Goal: Information Seeking & Learning: Learn about a topic

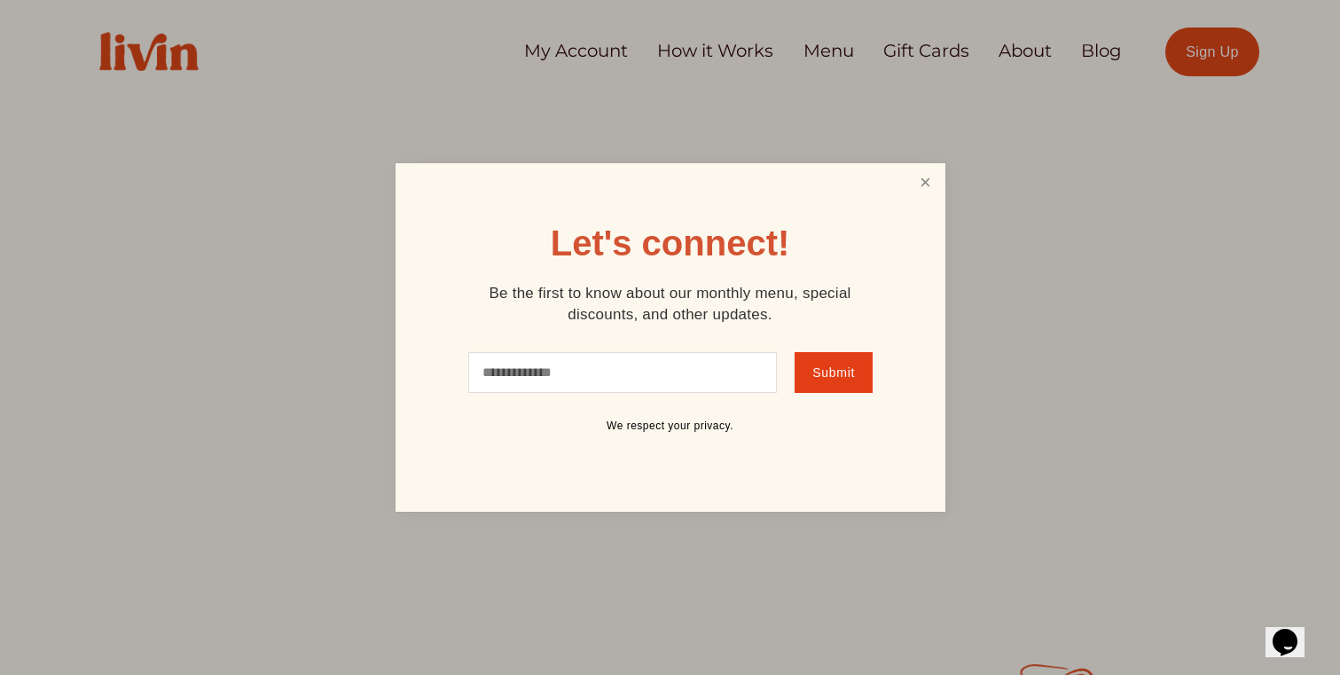
click at [921, 184] on link "Close" at bounding box center [925, 182] width 34 height 33
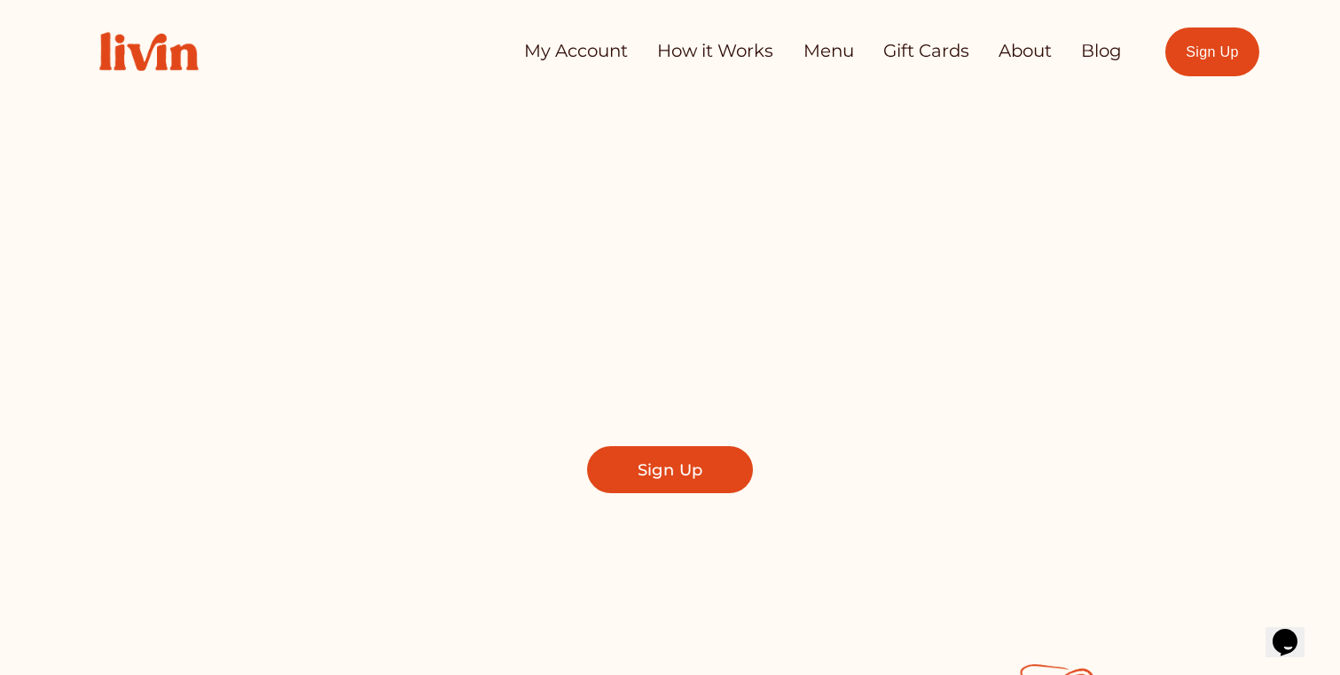
click at [730, 51] on link "How it Works" at bounding box center [715, 51] width 116 height 35
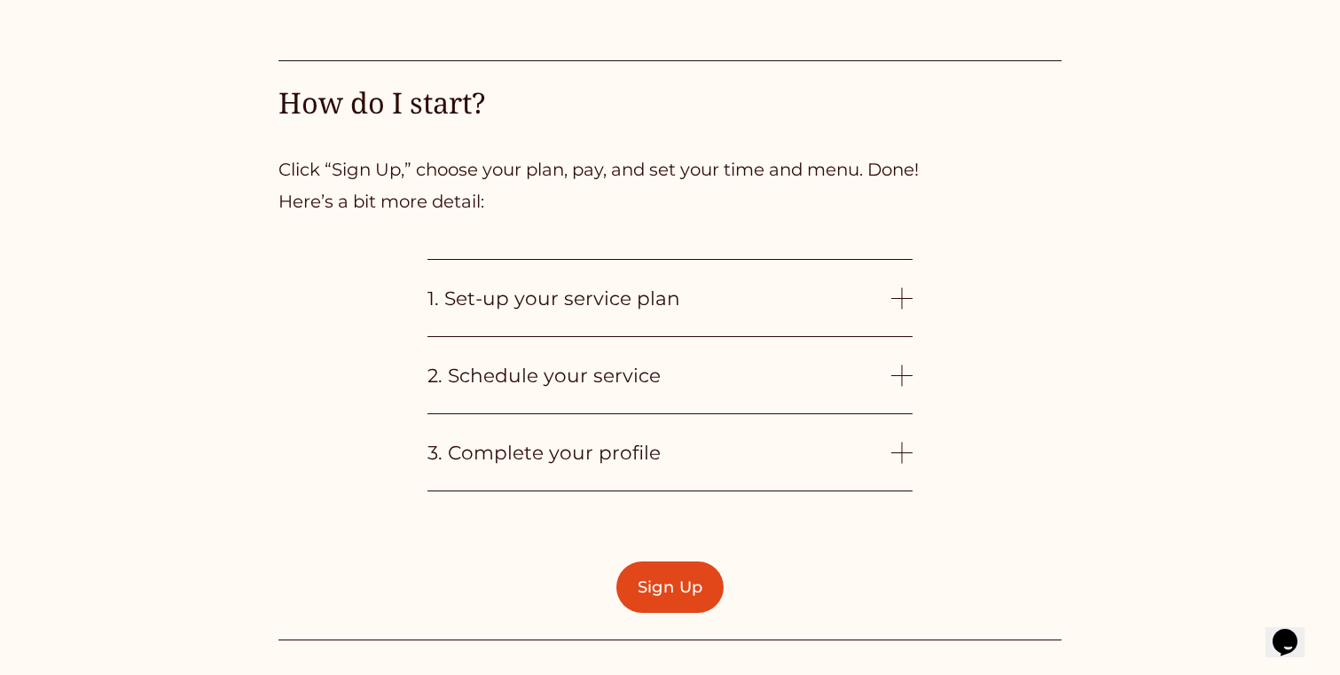
scroll to position [4133, 0]
click at [902, 299] on div at bounding box center [902, 296] width 1 height 21
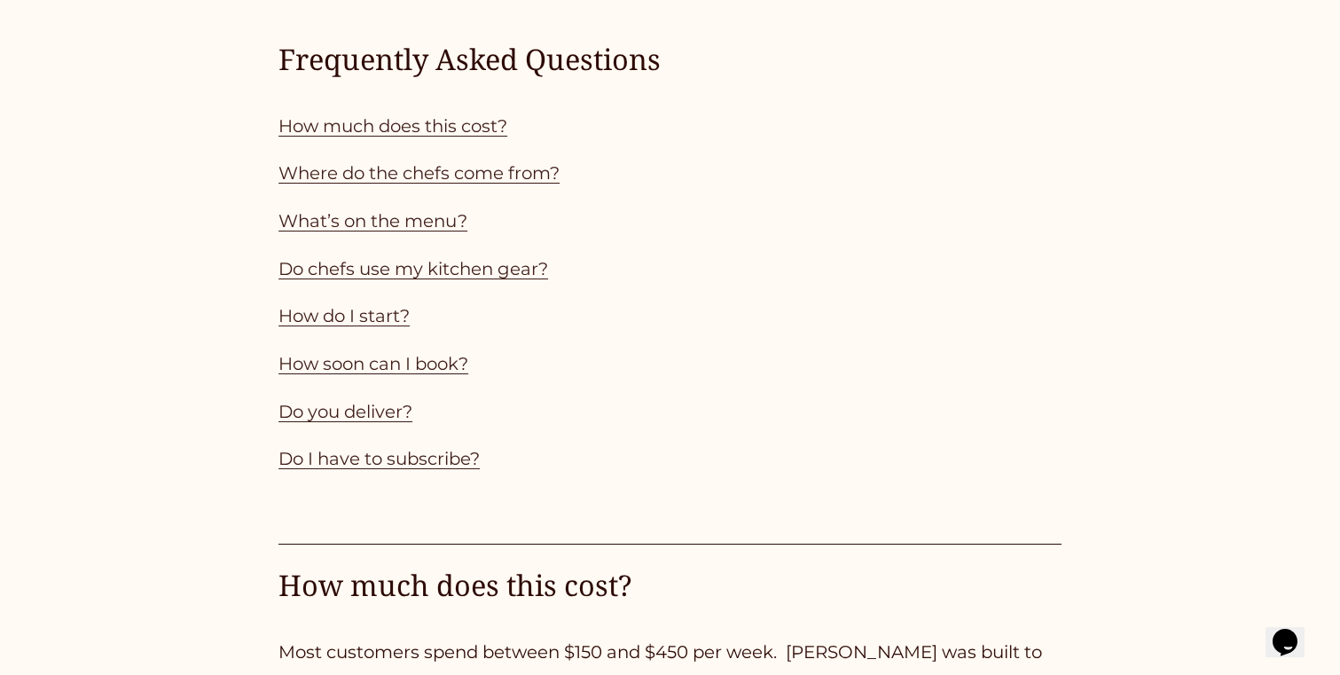
scroll to position [1661, 0]
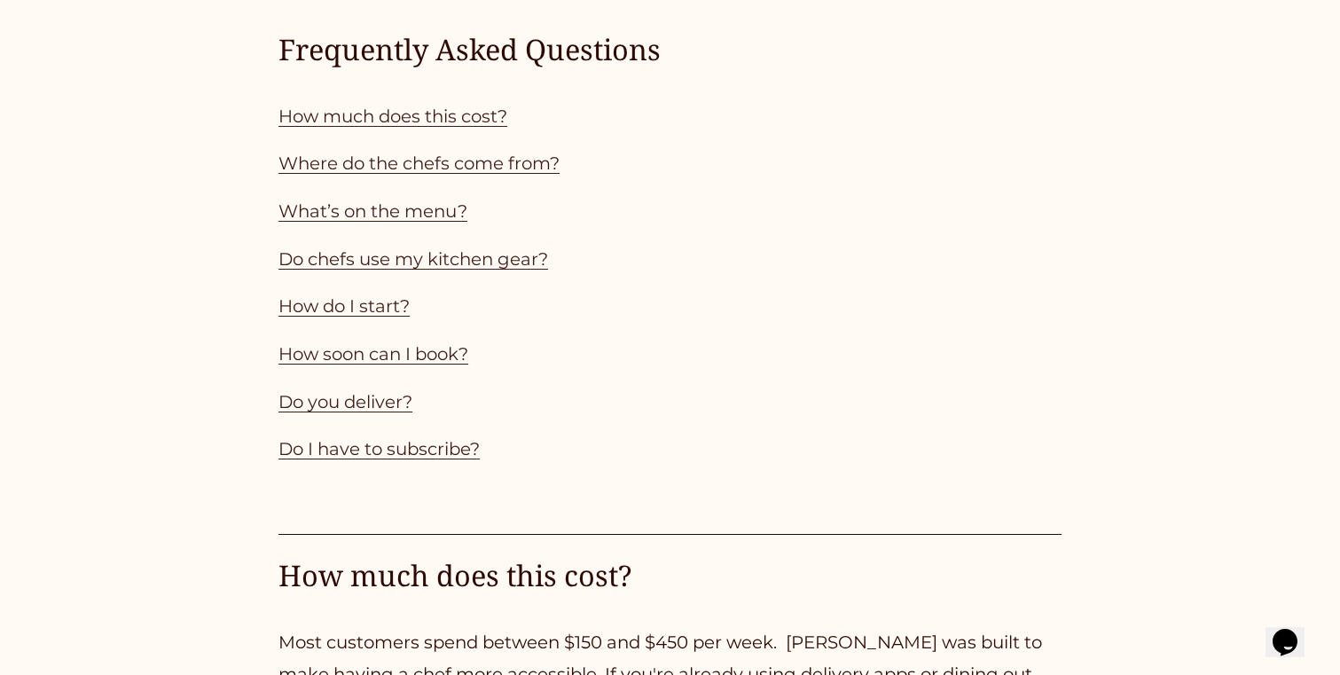
click at [401, 113] on link "How much does this cost?" at bounding box center [392, 116] width 229 height 21
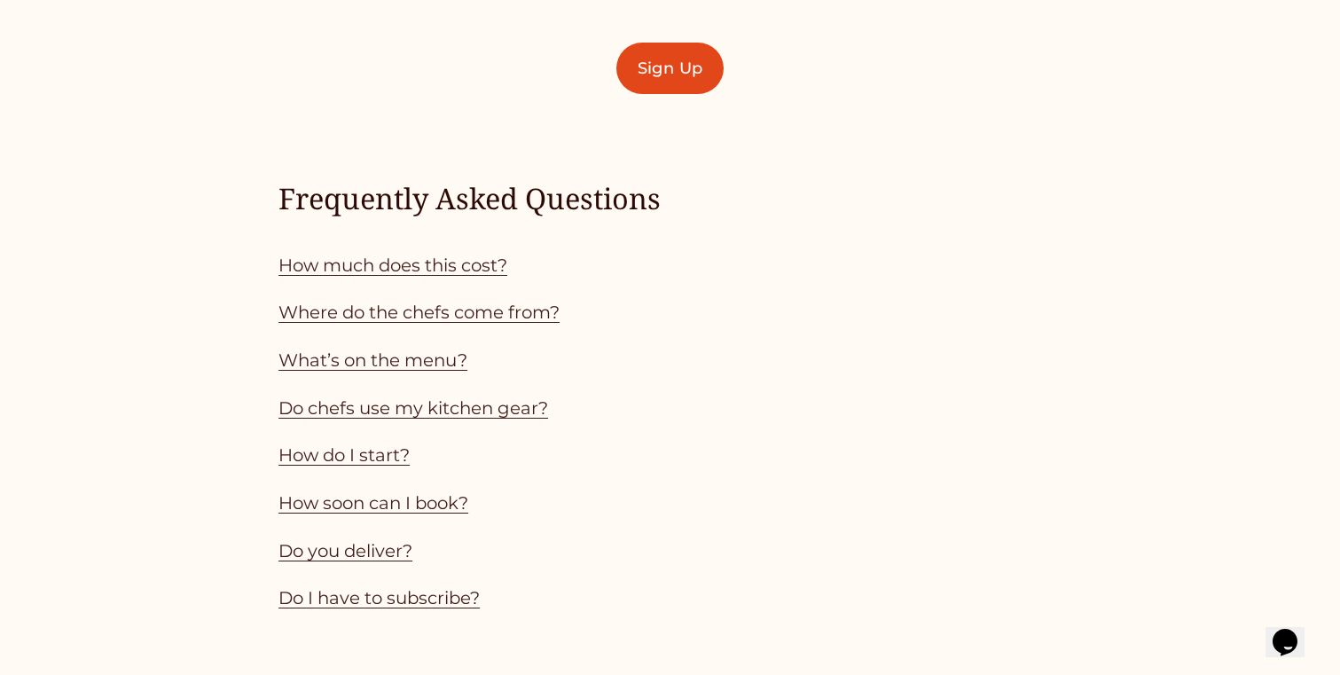
scroll to position [1505, 0]
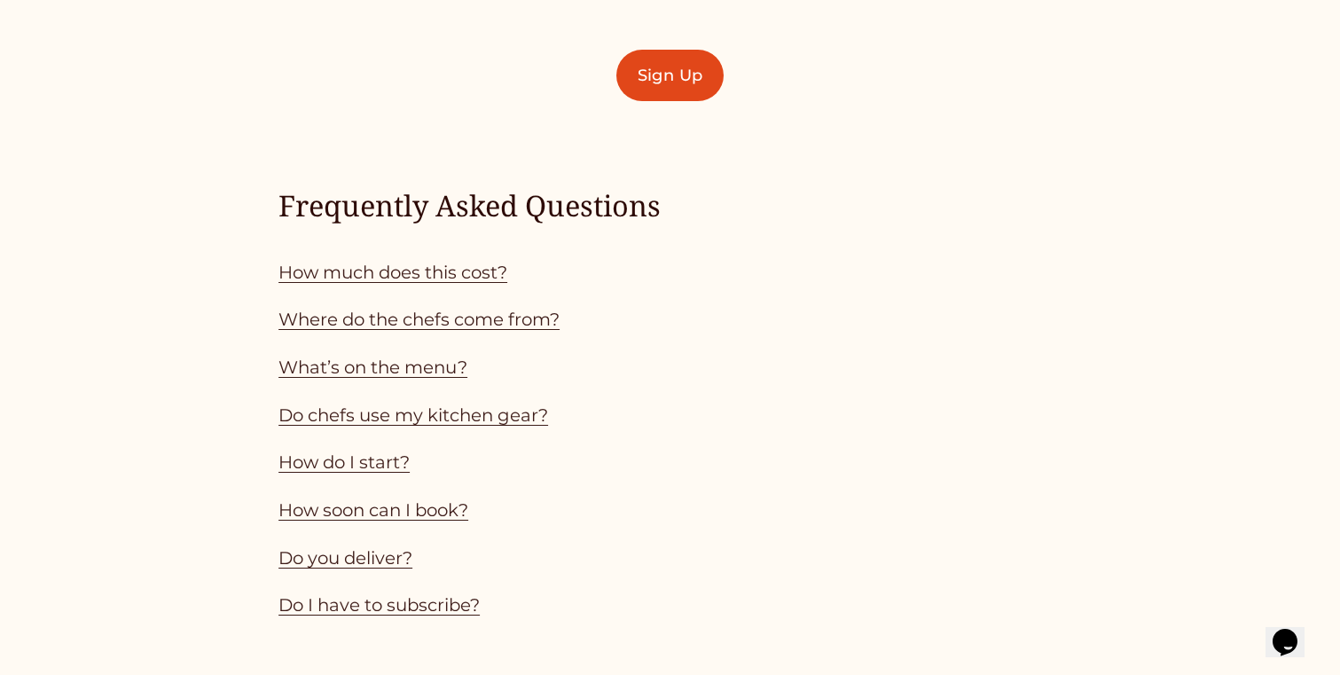
click at [404, 370] on link "What’s on the menu?" at bounding box center [372, 367] width 189 height 21
